Goal: Ask a question

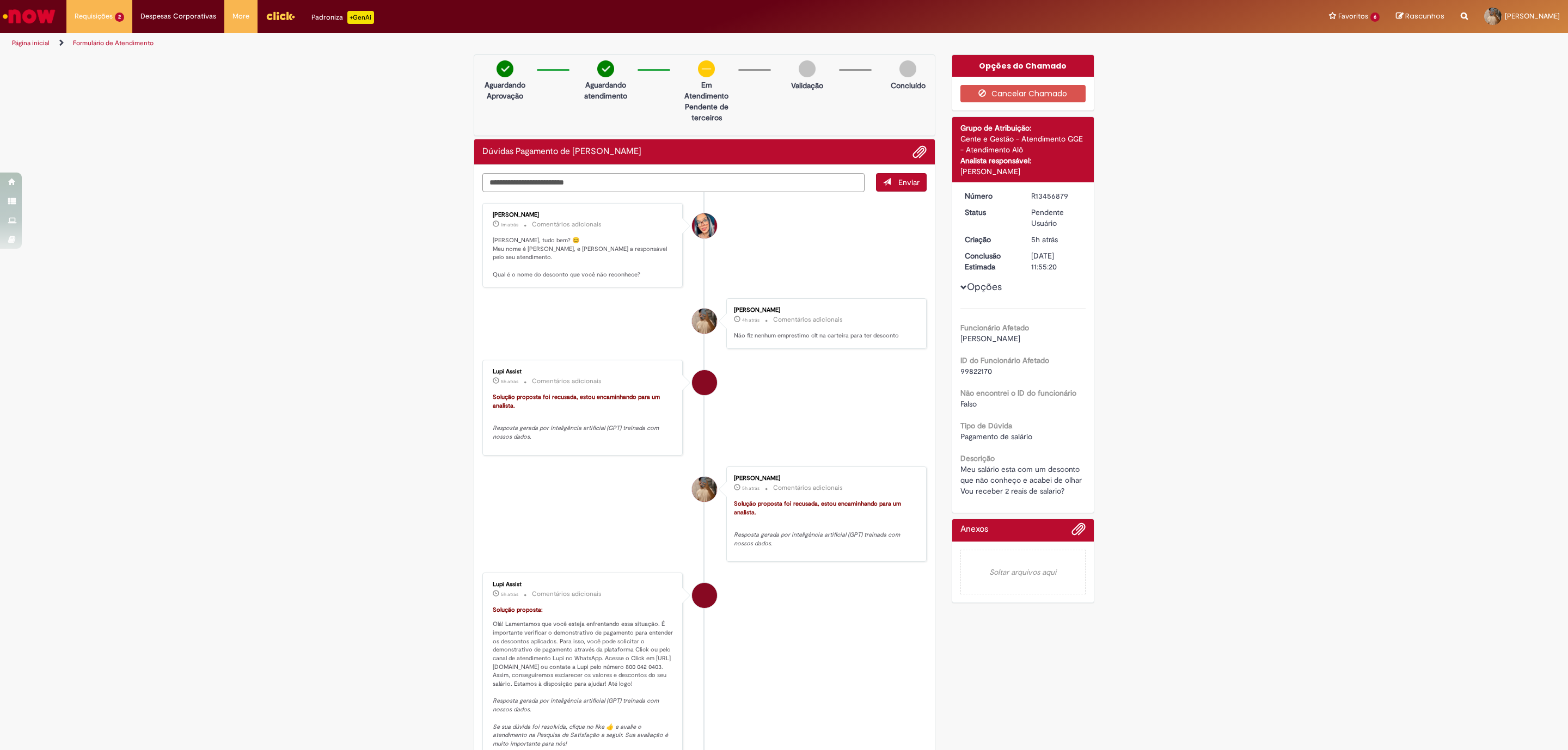
click at [539, 188] on textarea "Digite sua mensagem aqui..." at bounding box center [673, 183] width 382 height 19
type textarea "*"
type textarea "**********"
click at [898, 187] on span "Enviar" at bounding box center [909, 183] width 21 height 10
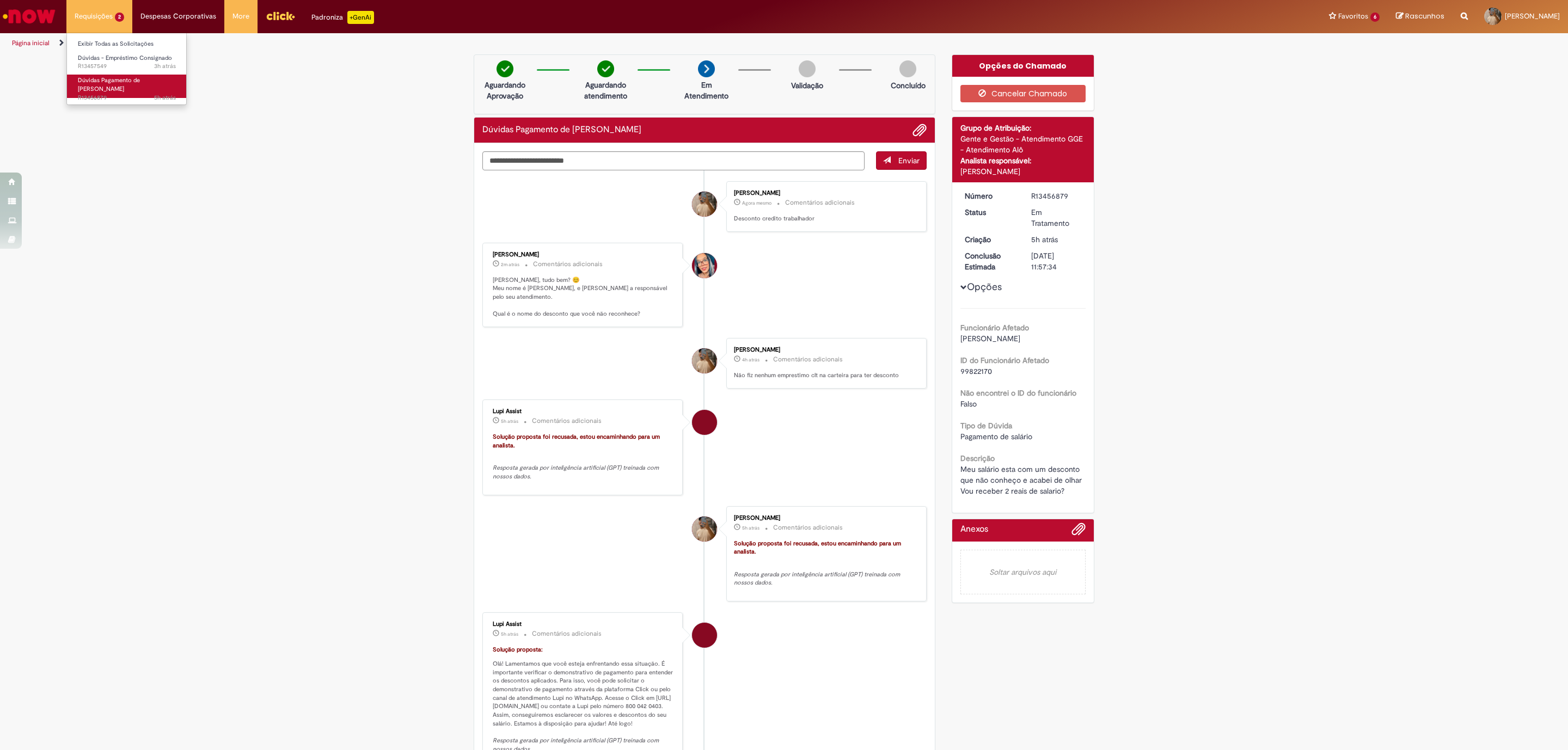
click at [126, 80] on span "Dúvidas Pagamento de [PERSON_NAME]" at bounding box center [108, 84] width 62 height 17
click at [134, 67] on span "3h atrás 3 horas atrás R13457549" at bounding box center [126, 66] width 98 height 9
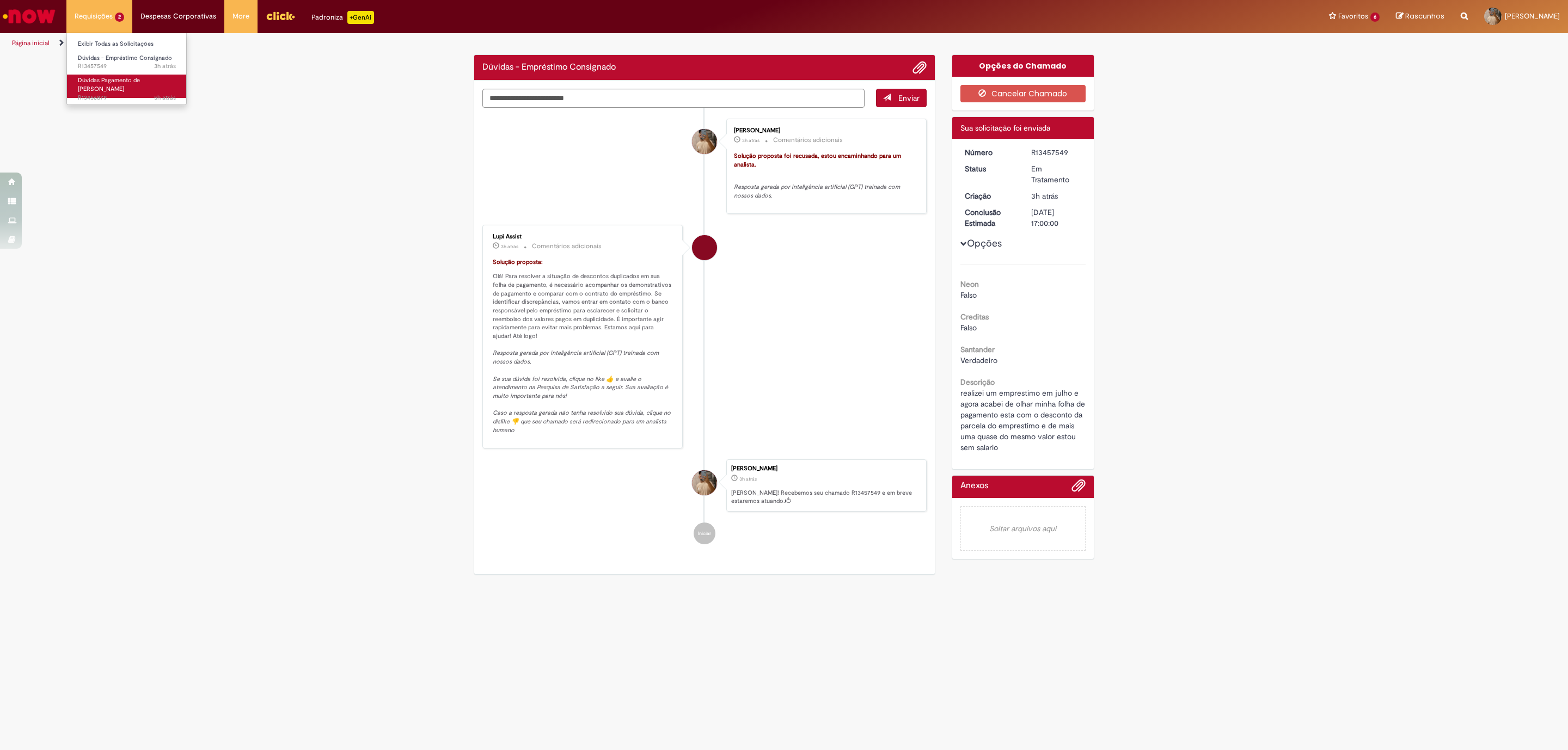
click at [140, 80] on span "Dúvidas Pagamento de [PERSON_NAME]" at bounding box center [108, 84] width 62 height 17
